Goal: Transaction & Acquisition: Download file/media

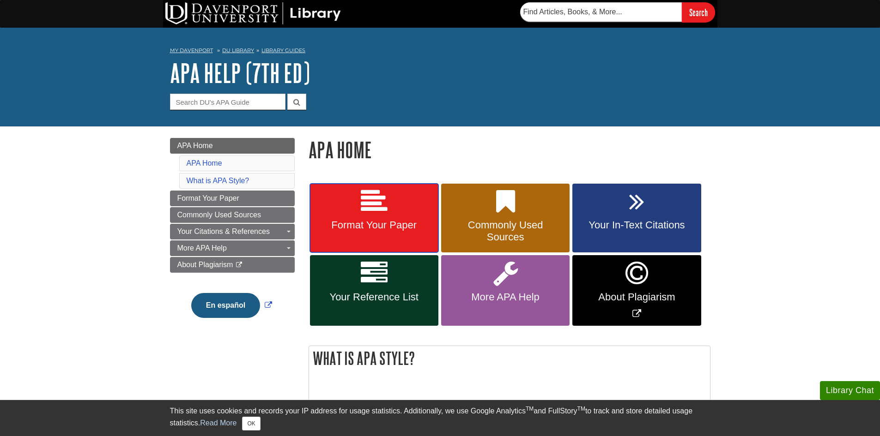
click at [385, 226] on span "Format Your Paper" at bounding box center [374, 225] width 115 height 12
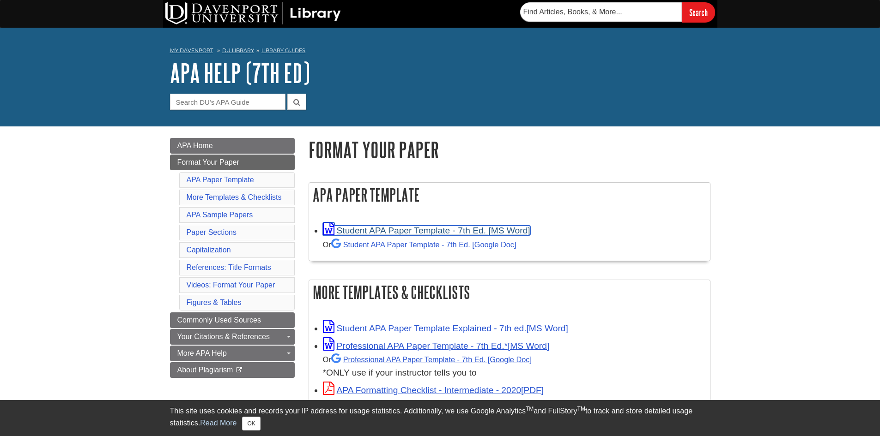
click at [386, 231] on link "Student APA Paper Template - 7th Ed. [MS Word]" at bounding box center [426, 231] width 207 height 10
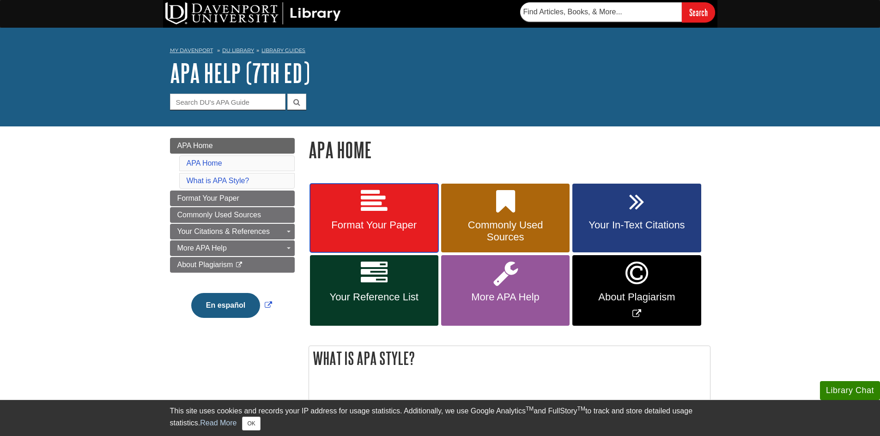
click at [396, 224] on span "Format Your Paper" at bounding box center [374, 225] width 115 height 12
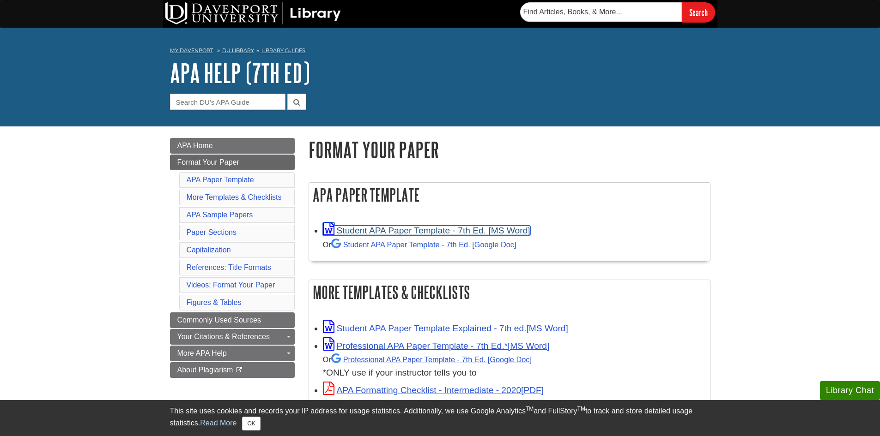
click at [422, 230] on link "Student APA Paper Template - 7th Ed. [MS Word]" at bounding box center [426, 231] width 207 height 10
